Goal: Task Accomplishment & Management: Manage account settings

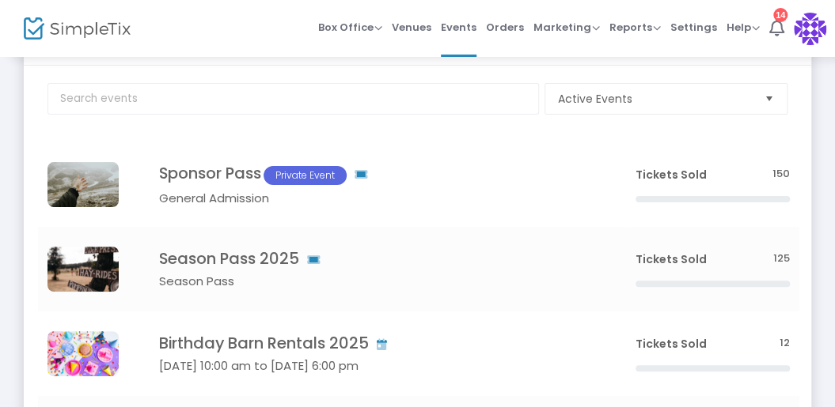
scroll to position [80, 0]
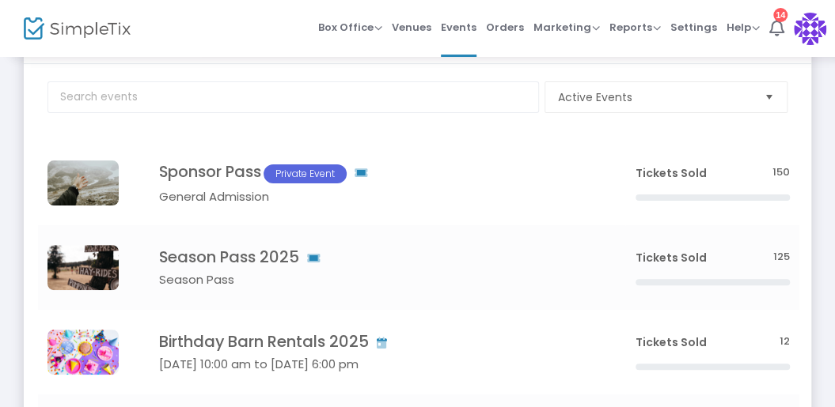
drag, startPoint x: 843, startPoint y: 79, endPoint x: 843, endPoint y: 121, distance: 41.9
click at [835, 121] on html "Processing... please wait Box Office Sell Tickets Bookings Sell Season Pass Ven…" at bounding box center [417, 123] width 835 height 407
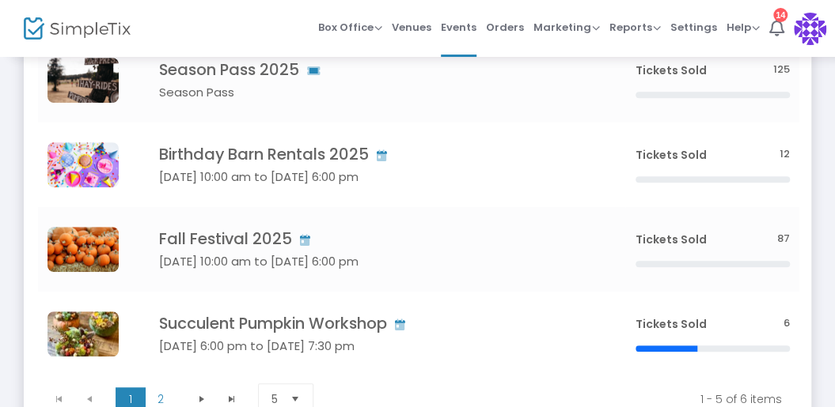
scroll to position [283, 0]
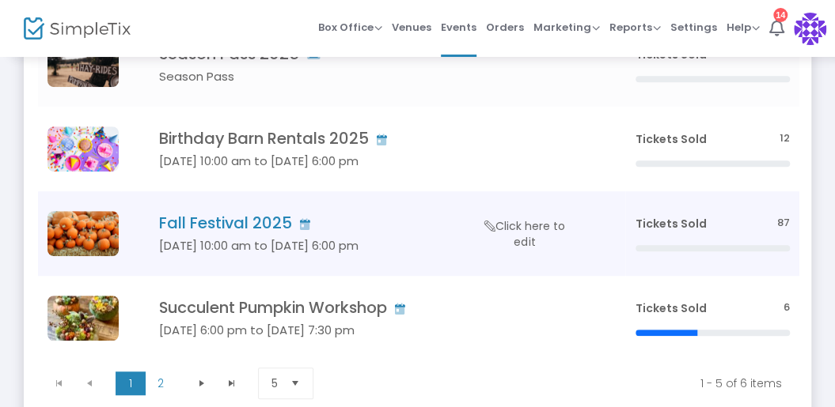
click at [441, 243] on h5 "Sep 13 10:00 am to Nov 02 6:00 pm" at bounding box center [373, 246] width 429 height 14
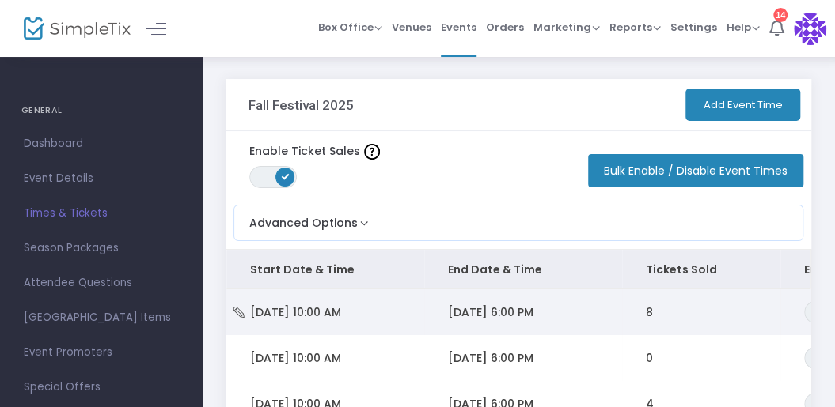
click at [577, 308] on td "9/21/2025 6:00 PM" at bounding box center [523, 313] width 198 height 46
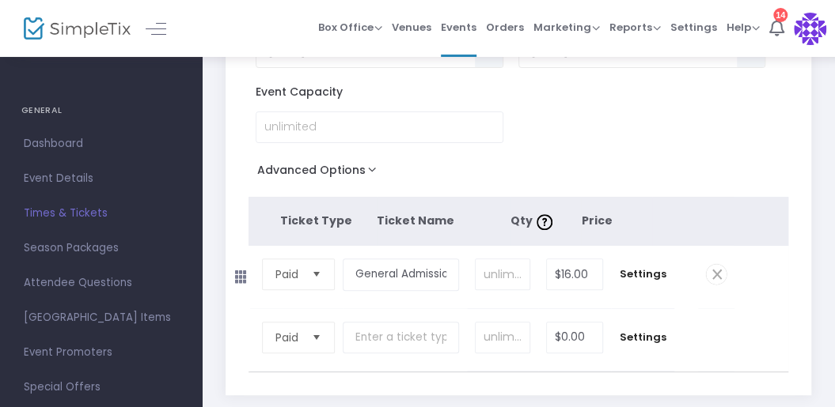
scroll to position [151, 0]
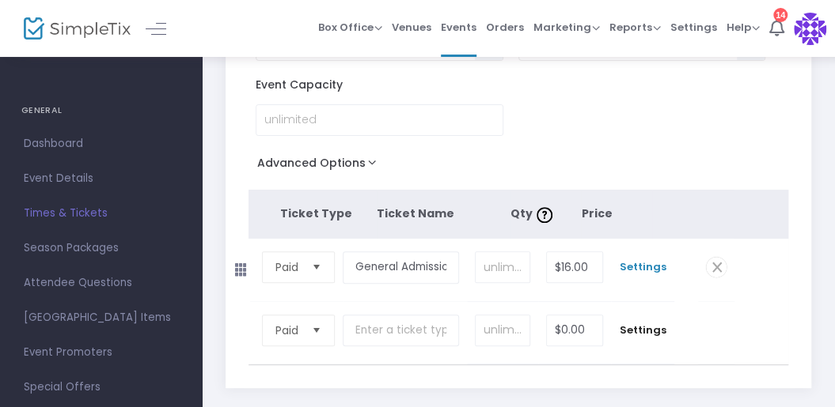
click at [663, 261] on span "Settings" at bounding box center [642, 268] width 47 height 16
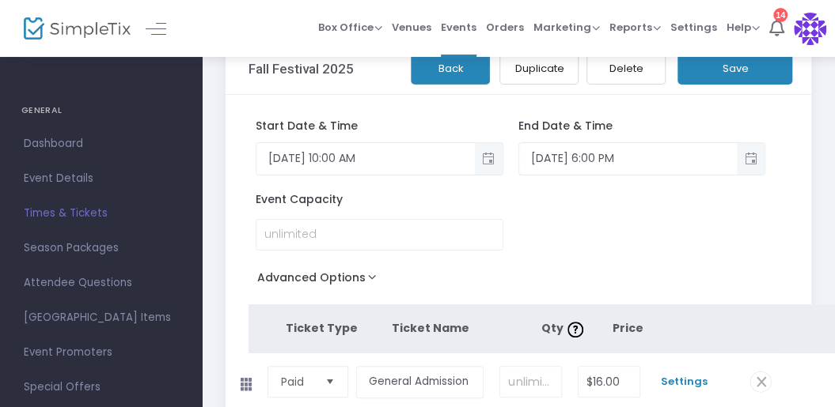
scroll to position [0, 0]
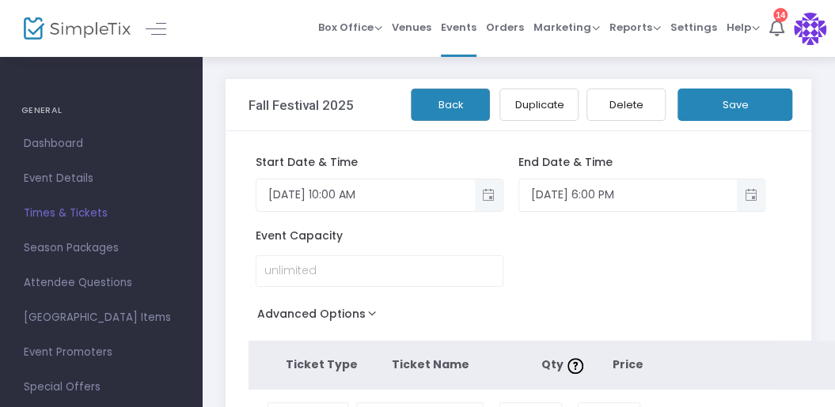
click at [733, 111] on button "Save" at bounding box center [734, 105] width 115 height 32
